Goal: Task Accomplishment & Management: Manage account settings

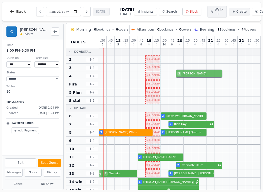
select select "****"
select select "*"
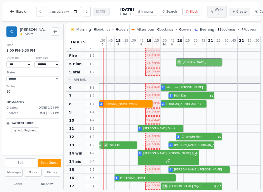
scroll to position [26, 0]
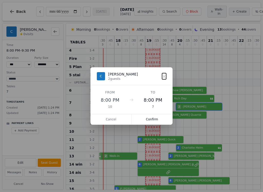
click at [160, 122] on button "Confirm" at bounding box center [152, 119] width 41 height 10
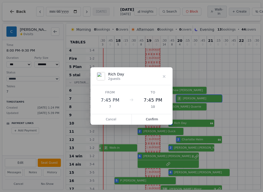
click at [165, 122] on button "Confirm" at bounding box center [152, 119] width 41 height 10
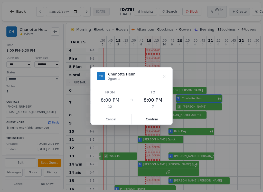
click at [165, 121] on button "Confirm" at bounding box center [152, 119] width 41 height 10
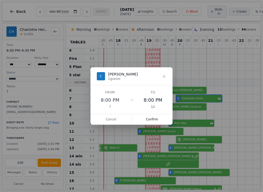
click at [162, 118] on button "Confirm" at bounding box center [152, 119] width 41 height 10
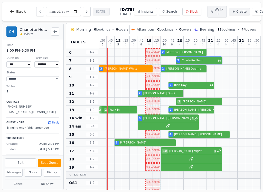
scroll to position [63, 0]
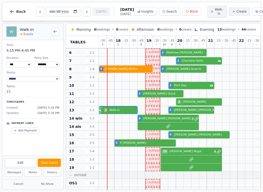
click at [126, 112] on div at bounding box center [126, 110] width 8 height 8
click at [52, 160] on button "Seat Guest" at bounding box center [49, 163] width 23 height 8
select select "******"
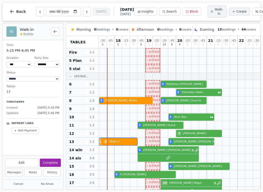
scroll to position [31, 0]
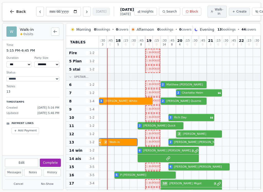
click at [114, 89] on div at bounding box center [111, 85] width 8 height 8
click at [215, 16] on span "Walk-in" at bounding box center [219, 11] width 9 height 8
select select "****"
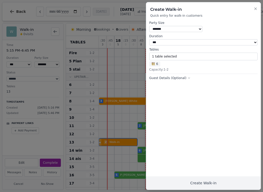
select select "*"
click at [206, 182] on button "Create Walk-in" at bounding box center [203, 183] width 115 height 13
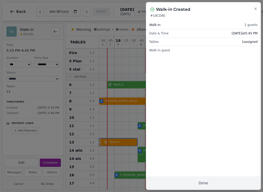
click at [202, 181] on button "Done" at bounding box center [203, 183] width 115 height 13
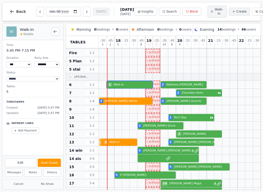
click at [141, 89] on div "2 Walk-in 2 Matthew Barrett" at bounding box center [187, 85] width 177 height 8
click at [53, 163] on button "Seat Guest" at bounding box center [49, 163] width 23 height 8
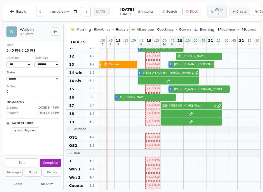
scroll to position [116, 0]
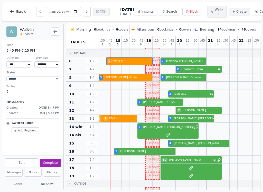
select select "******"
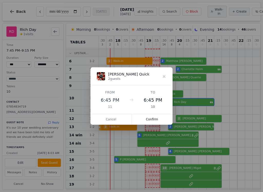
click at [157, 121] on button "Confirm" at bounding box center [152, 119] width 41 height 10
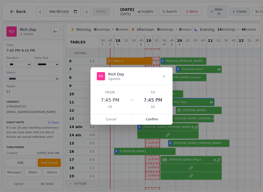
click at [161, 122] on button "Confirm" at bounding box center [152, 119] width 41 height 10
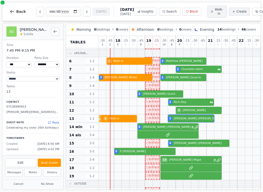
click at [200, 120] on div at bounding box center [203, 119] width 8 height 8
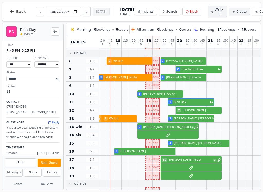
click at [203, 106] on div "2 Rich Day" at bounding box center [187, 102] width 177 height 8
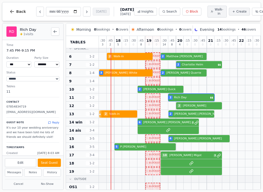
scroll to position [59, 0]
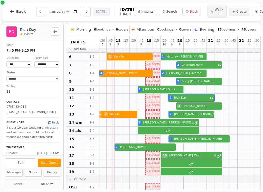
click at [260, 94] on div at bounding box center [257, 90] width 8 height 8
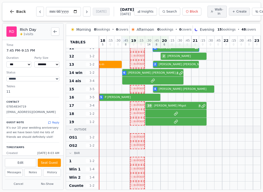
scroll to position [112, 15]
click at [172, 31] on div "Morning 0 bookings • 0 covers Afternoon 0 bookings • 0 covers Evening 15 bookin…" at bounding box center [163, 29] width 187 height 8
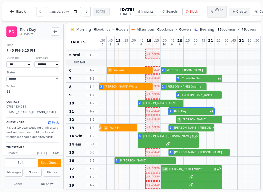
scroll to position [46, 0]
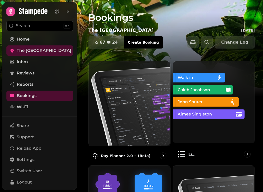
click at [39, 35] on link "Home" at bounding box center [39, 39] width 67 height 10
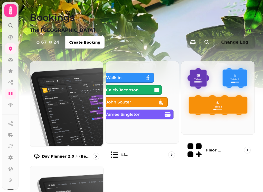
click at [41, 39] on button "67 24 Covers" at bounding box center [47, 42] width 35 height 12
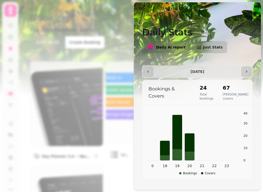
click at [201, 144] on icon "0 18 19 20 21 22 23 0 10 20 30 40" at bounding box center [198, 143] width 102 height 64
click at [217, 152] on icon "0 18 19 20 21 22 23 0 10 20 30 40" at bounding box center [198, 143] width 102 height 64
click at [141, 7] on icon "button" at bounding box center [140, 8] width 5 height 5
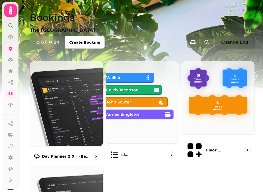
click at [143, 87] on img at bounding box center [141, 102] width 73 height 82
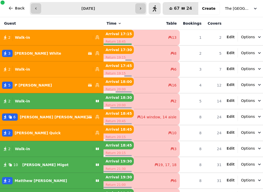
click at [16, 11] on button "Back" at bounding box center [16, 8] width 25 height 12
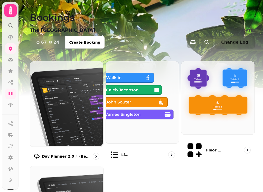
click at [85, 120] on img at bounding box center [66, 103] width 73 height 85
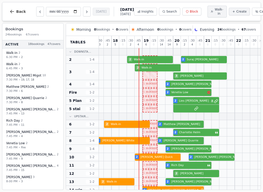
scroll to position [0, 3]
select select "****"
select select "*"
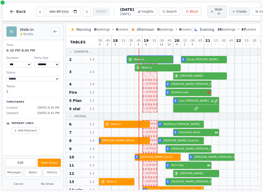
click at [53, 161] on button "Seat Guest" at bounding box center [49, 163] width 23 height 8
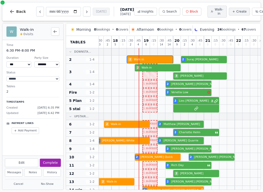
click at [161, 69] on div at bounding box center [162, 72] width 8 height 16
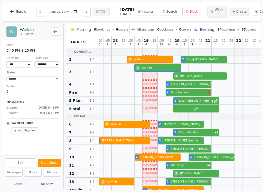
click at [54, 162] on button "Seat Guest" at bounding box center [49, 163] width 23 height 8
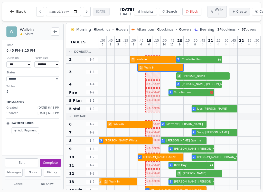
scroll to position [0, 0]
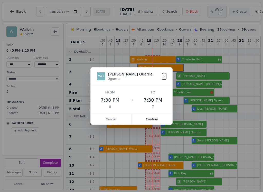
click at [159, 119] on button "Confirm" at bounding box center [152, 119] width 41 height 10
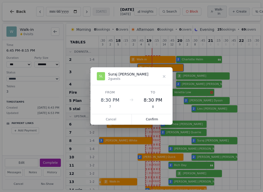
click at [159, 124] on button "Confirm" at bounding box center [152, 119] width 41 height 10
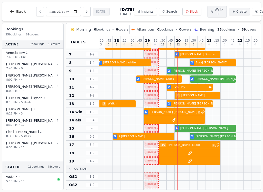
scroll to position [70, 2]
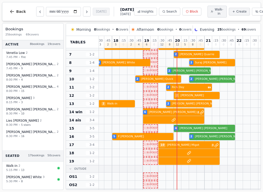
select select "****"
select select "*"
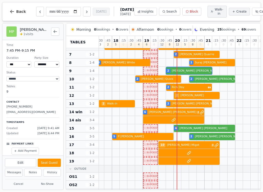
click at [53, 164] on button "Seat Guest" at bounding box center [49, 163] width 23 height 8
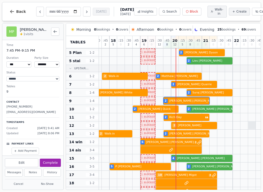
scroll to position [40, 8]
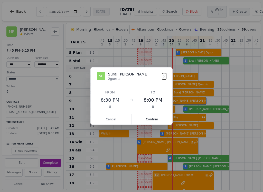
click at [161, 118] on button "Confirm" at bounding box center [152, 119] width 41 height 10
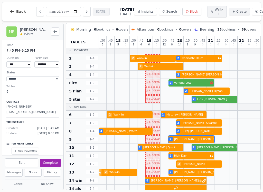
scroll to position [1, 0]
